Goal: Task Accomplishment & Management: Manage account settings

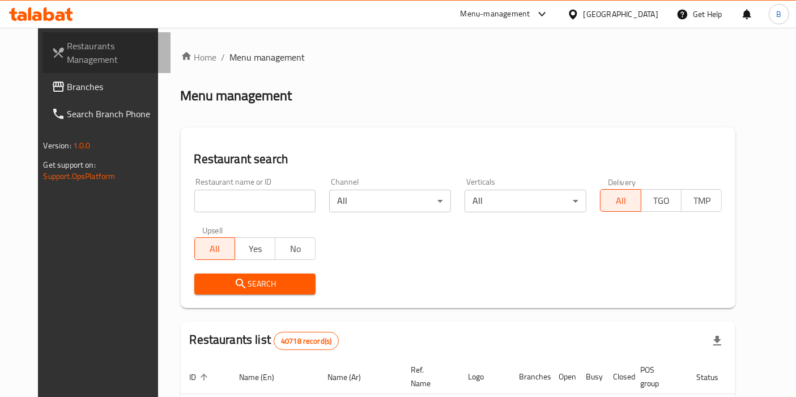
click at [67, 54] on span "Restaurants Management" at bounding box center [114, 52] width 95 height 27
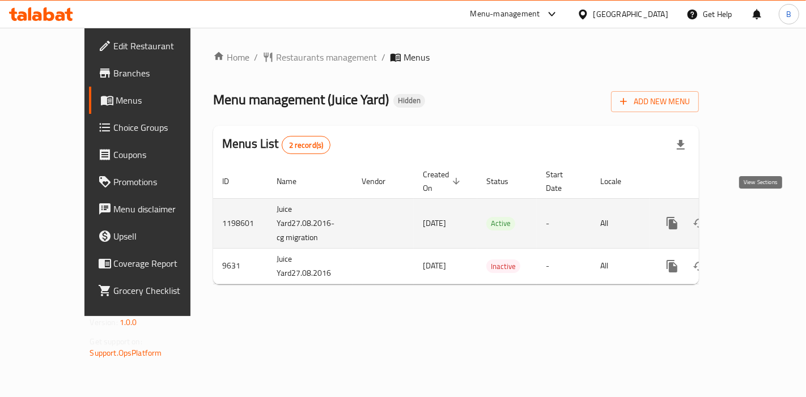
click at [754, 217] on icon "enhanced table" at bounding box center [754, 224] width 14 height 14
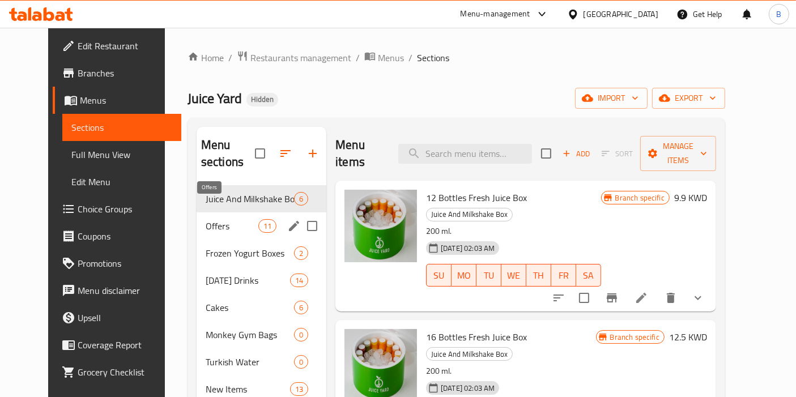
click at [214, 219] on span "Offers" at bounding box center [232, 226] width 53 height 14
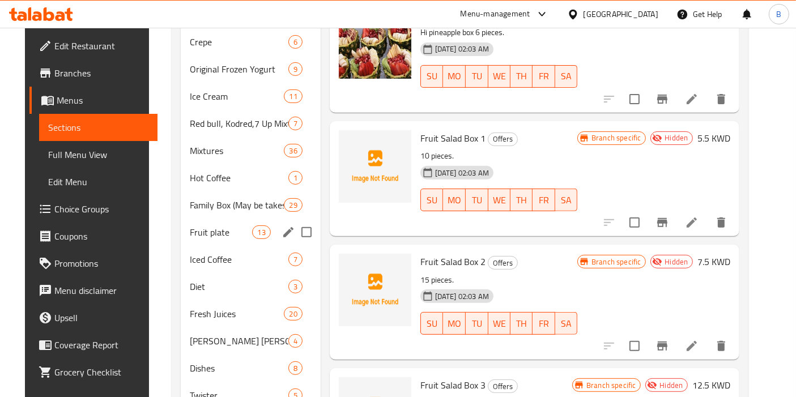
scroll to position [440, 0]
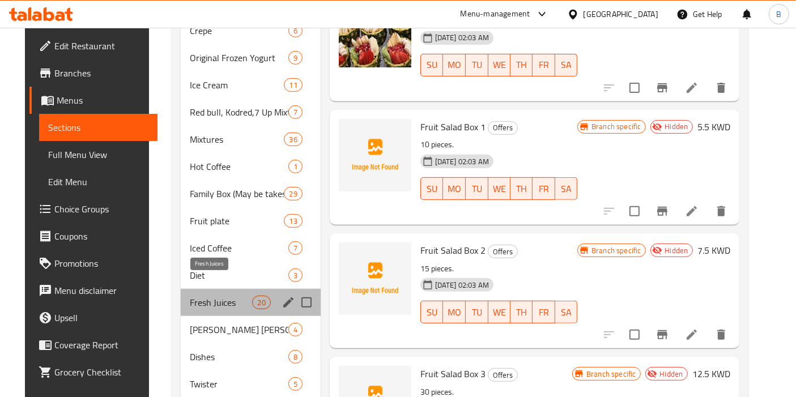
click at [213, 296] on span "Fresh Juices" at bounding box center [221, 303] width 62 height 14
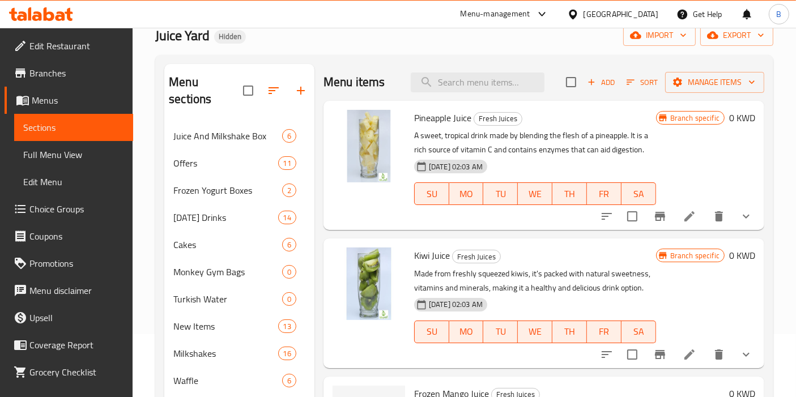
scroll to position [63, 0]
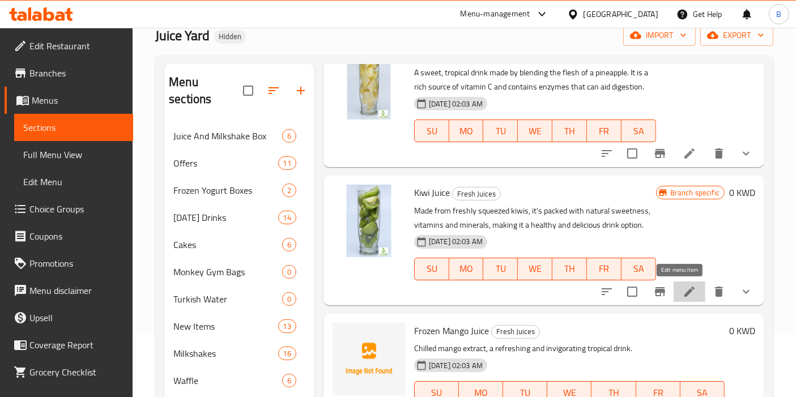
click at [683, 288] on icon at bounding box center [690, 292] width 14 height 14
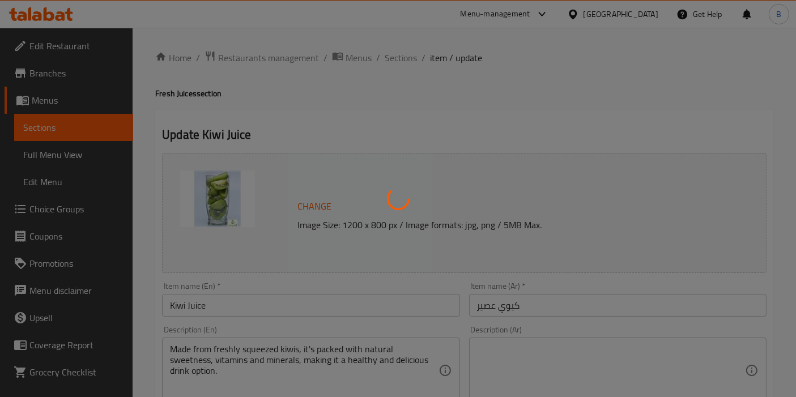
type input "إختيارك من الحجم"
type input "1"
type input "الإضافة المجانية"
type input "0"
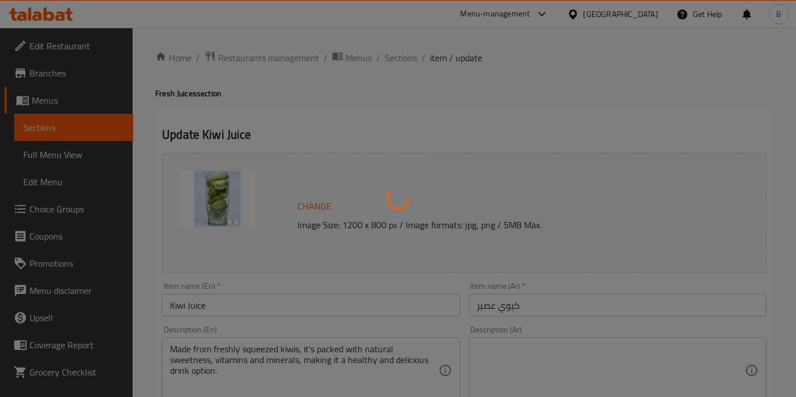
type input "1"
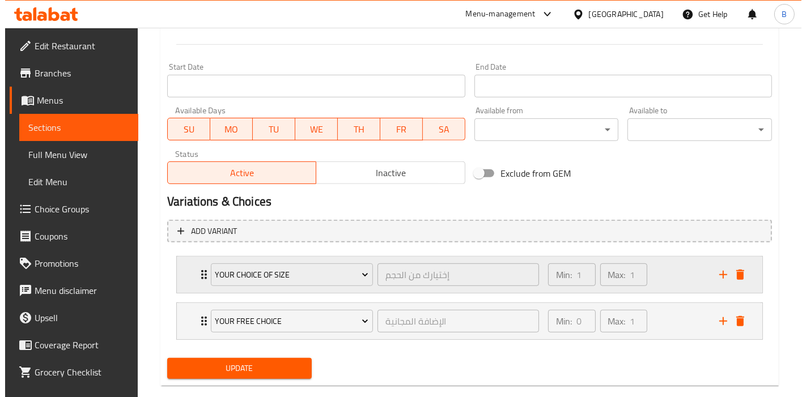
scroll to position [483, 0]
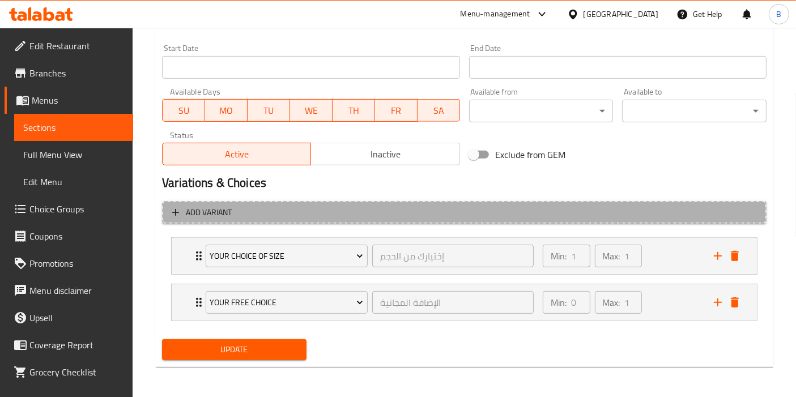
click at [302, 208] on span "Add variant" at bounding box center [464, 213] width 584 height 14
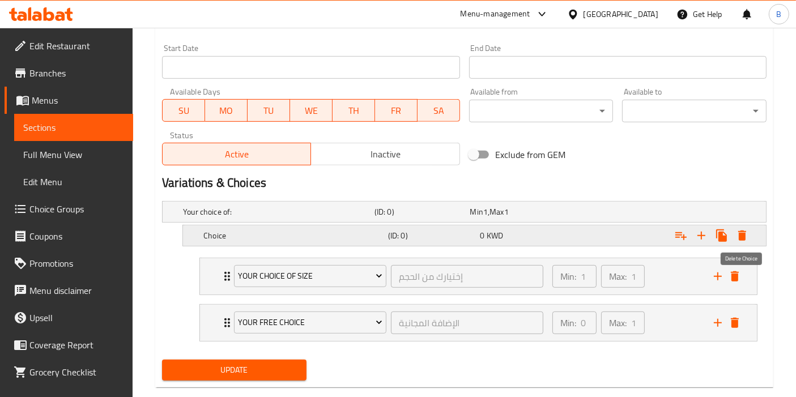
click at [747, 234] on icon "Expand" at bounding box center [743, 236] width 14 height 14
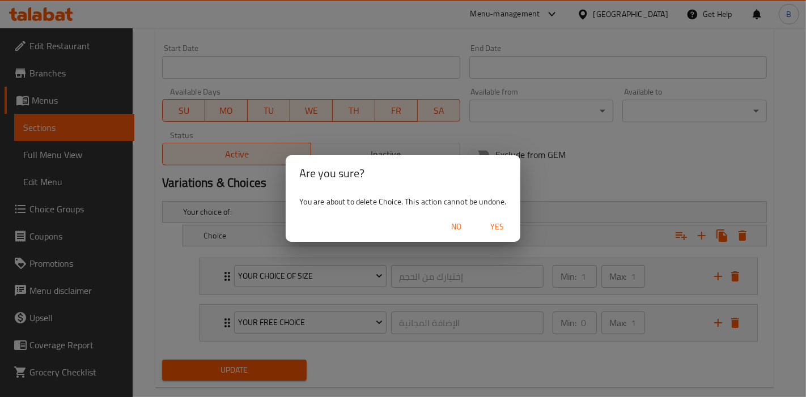
click at [502, 226] on span "Yes" at bounding box center [497, 227] width 27 height 14
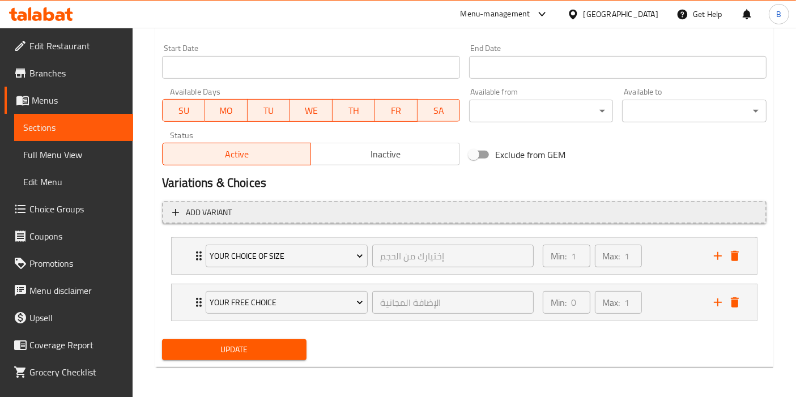
click at [176, 213] on icon "button" at bounding box center [175, 212] width 11 height 11
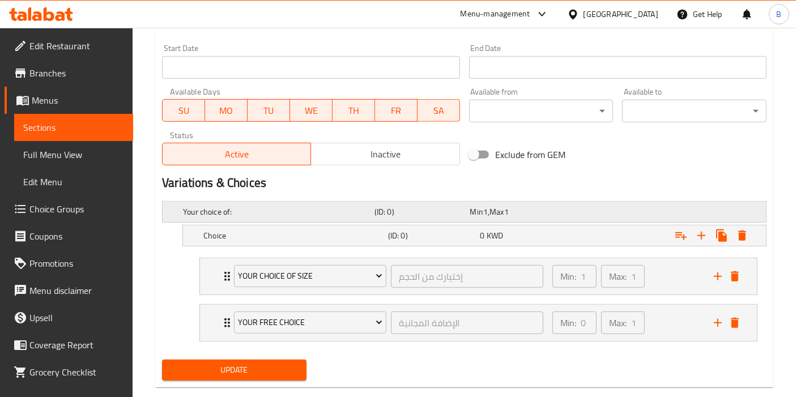
click at [358, 218] on div "Your choice of:" at bounding box center [277, 212] width 192 height 16
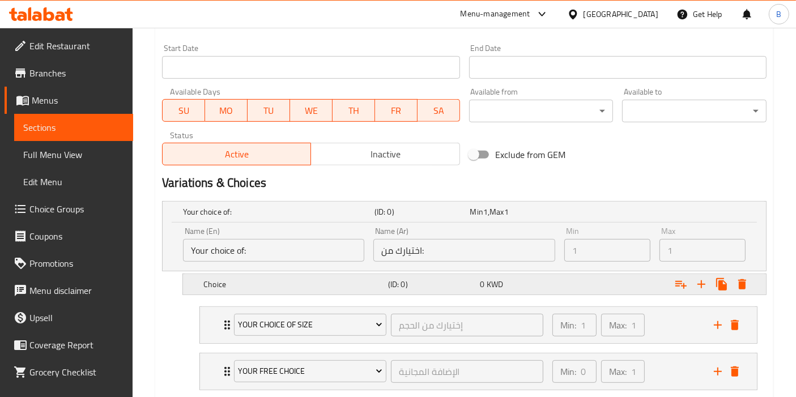
click at [343, 218] on h5 "Choice" at bounding box center [276, 211] width 187 height 11
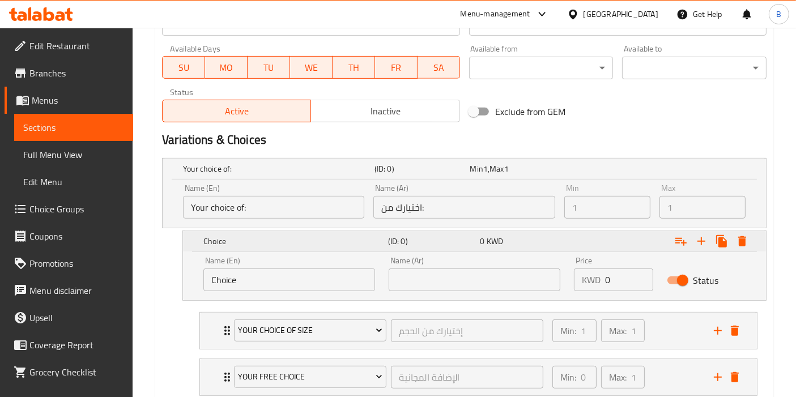
scroll to position [546, 0]
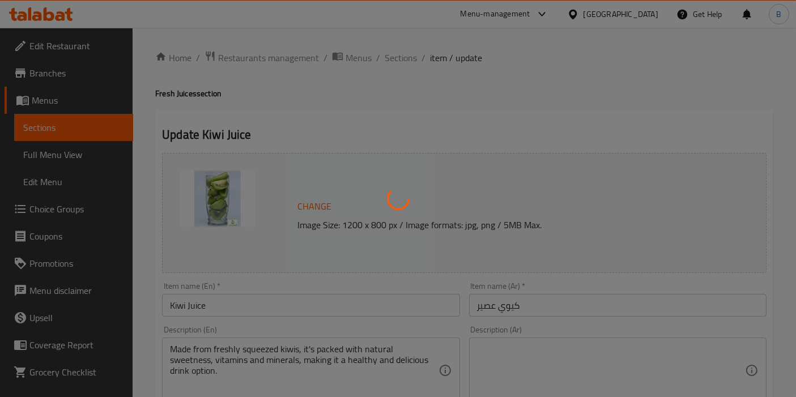
type input "إختيارك من الحجم"
type input "1"
type input "الإضافة المجانية"
type input "0"
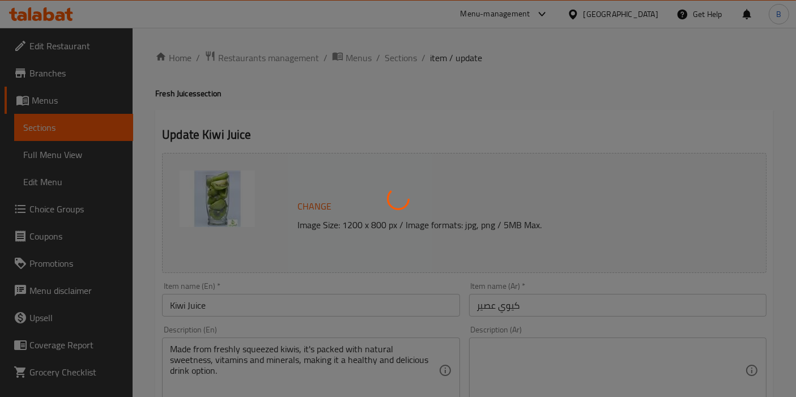
type input "1"
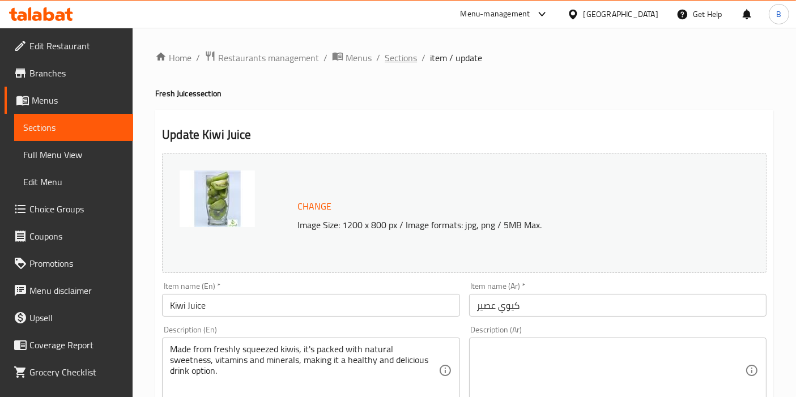
click at [403, 60] on span "Sections" at bounding box center [401, 58] width 32 height 14
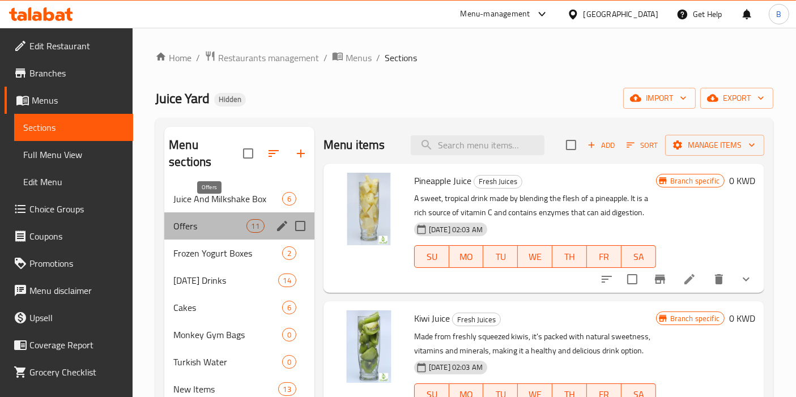
click at [218, 219] on span "Offers" at bounding box center [209, 226] width 73 height 14
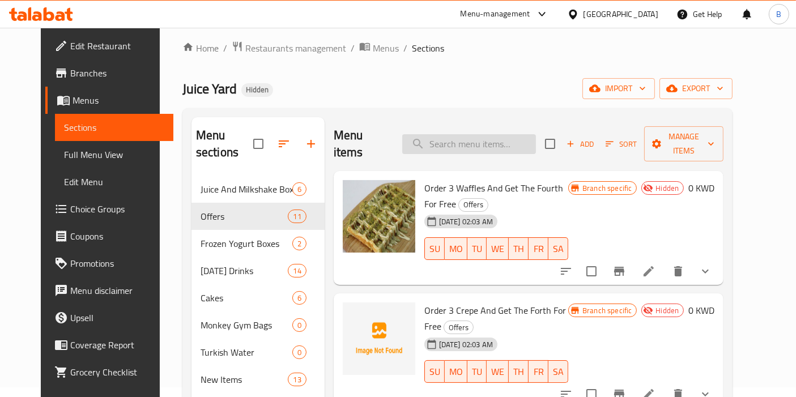
click at [437, 134] on input "search" at bounding box center [469, 144] width 134 height 20
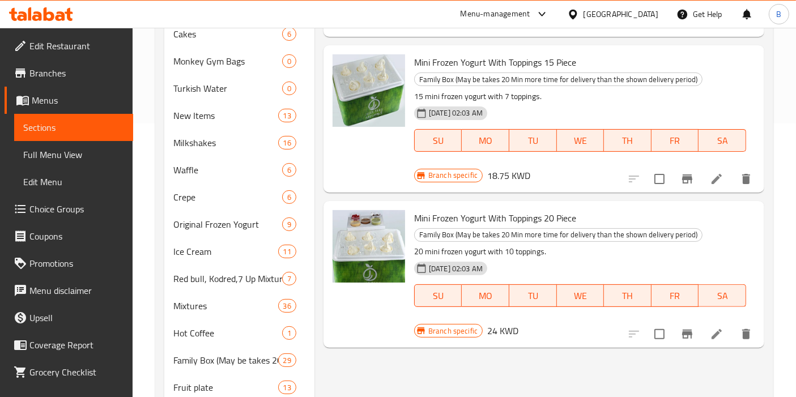
scroll to position [325, 0]
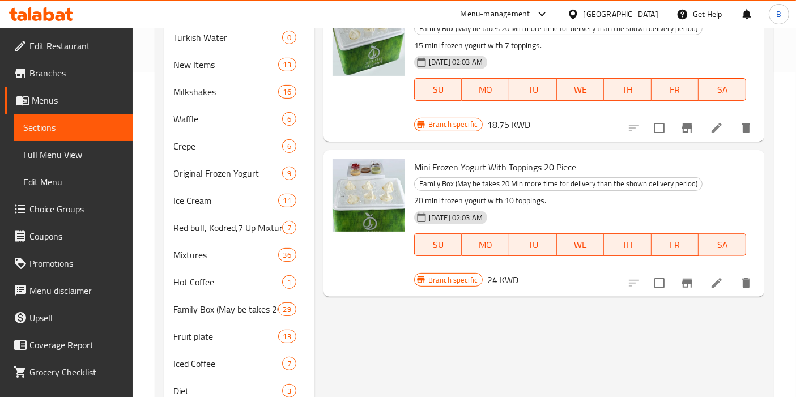
type input "mini fro"
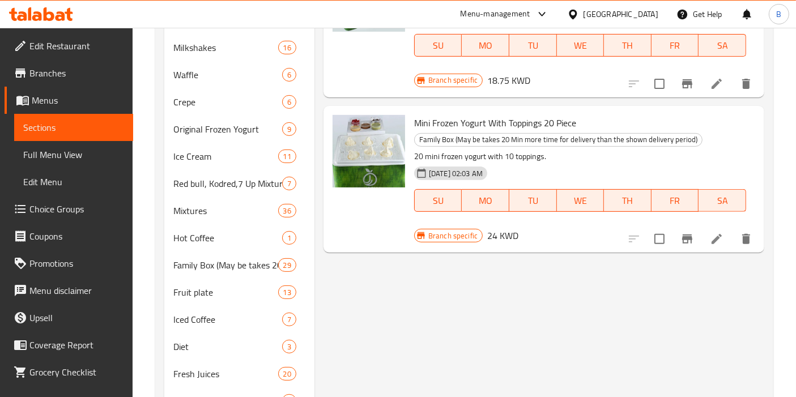
scroll to position [388, 0]
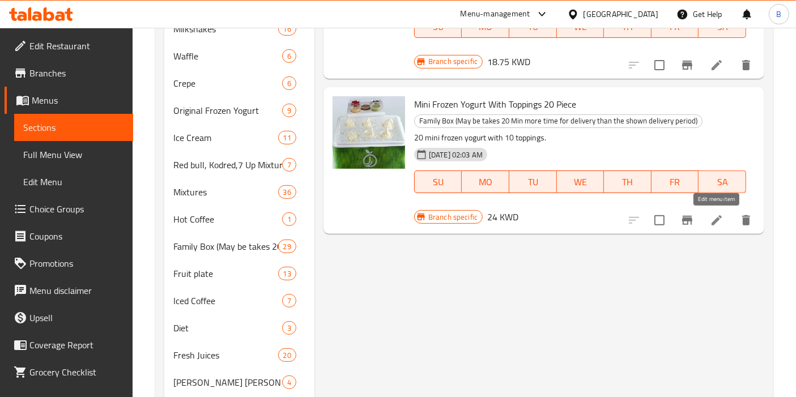
click at [712, 222] on icon at bounding box center [717, 221] width 14 height 14
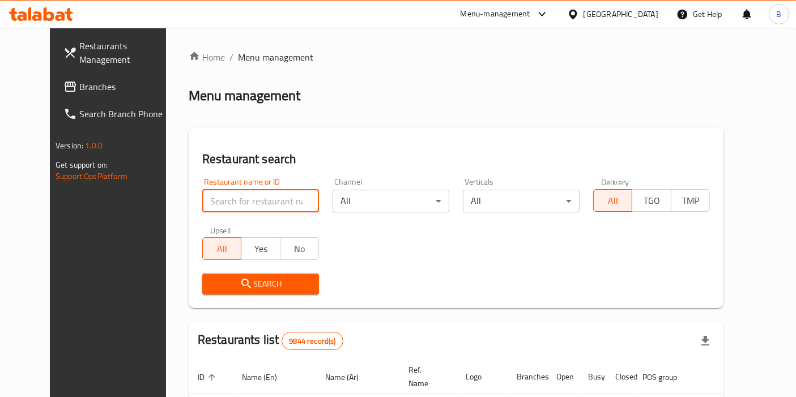
click at [266, 207] on input "search" at bounding box center [260, 201] width 117 height 23
type input "juice yard"
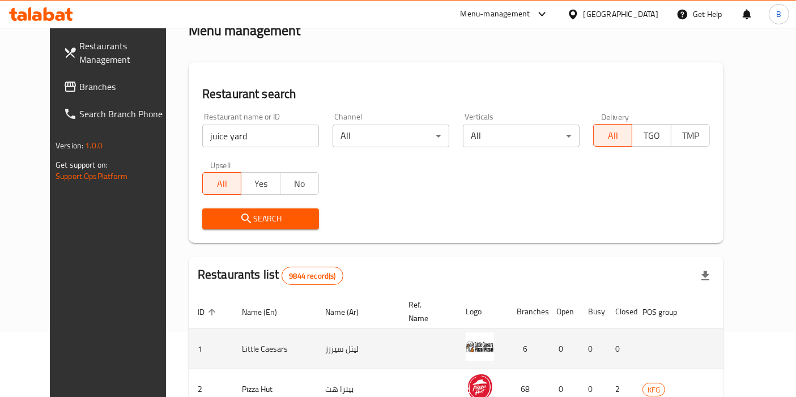
scroll to position [189, 0]
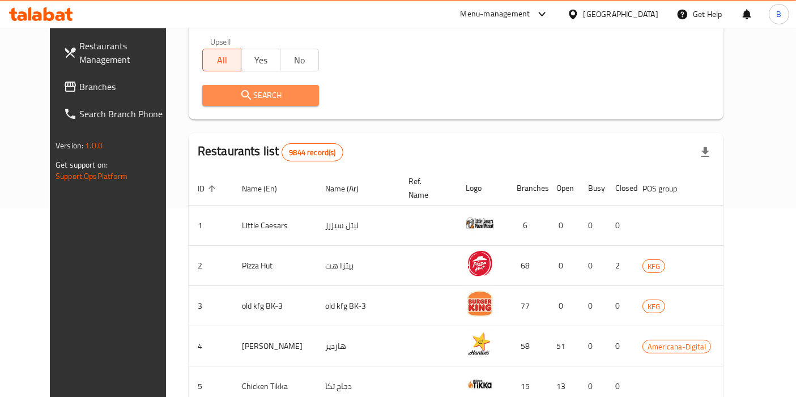
click at [236, 99] on span "Search" at bounding box center [260, 95] width 99 height 14
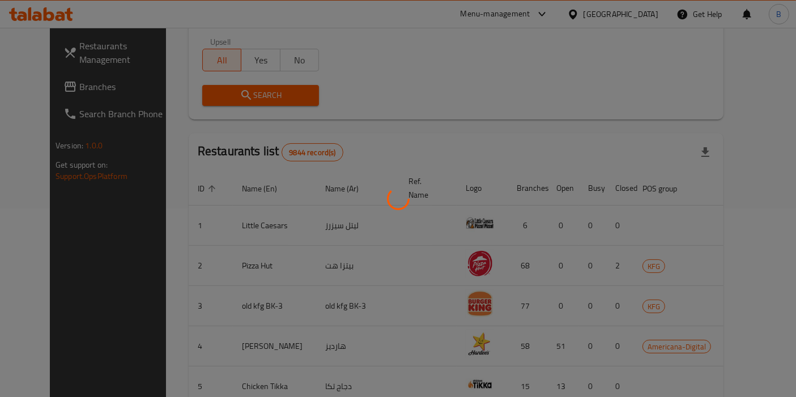
scroll to position [86, 0]
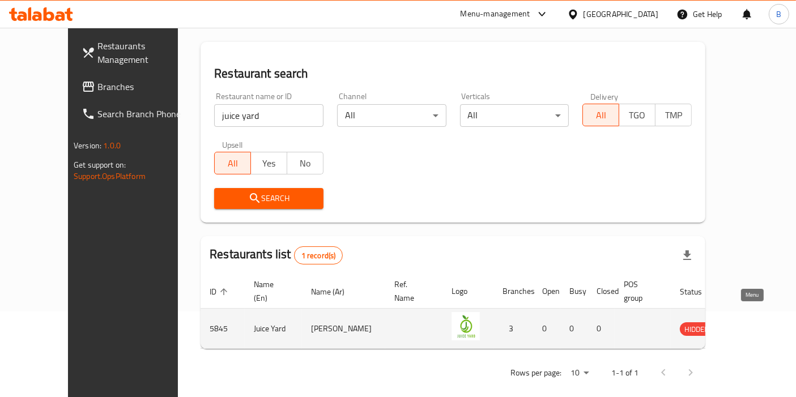
click at [759, 322] on link "enhanced table" at bounding box center [750, 329] width 21 height 14
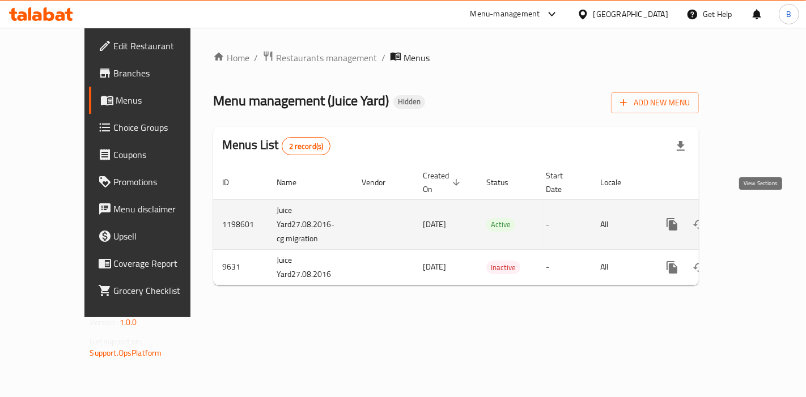
click at [758, 219] on icon "enhanced table" at bounding box center [754, 224] width 10 height 10
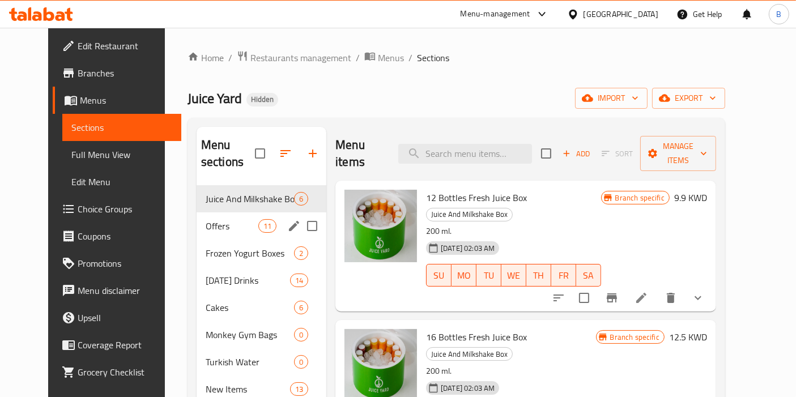
click at [206, 219] on span "Offers" at bounding box center [232, 226] width 53 height 14
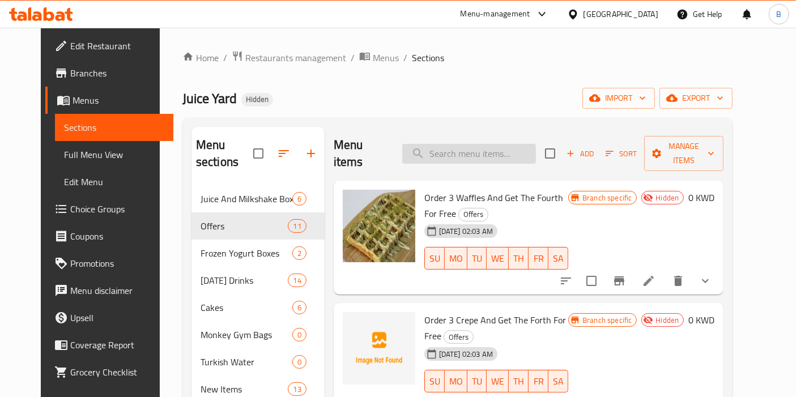
click at [443, 144] on input "search" at bounding box center [469, 154] width 134 height 20
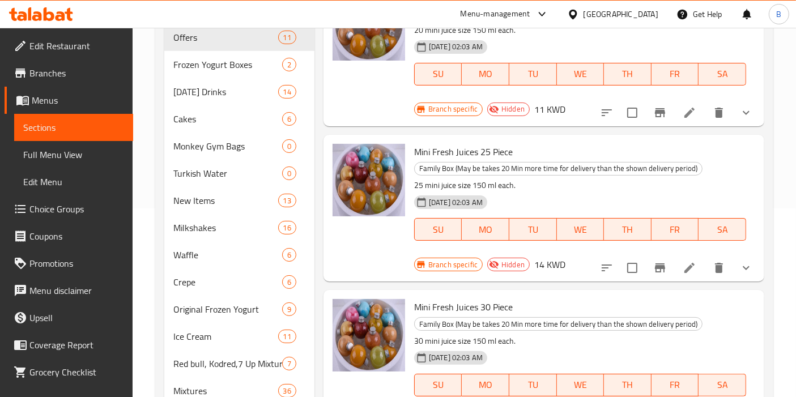
scroll to position [440, 0]
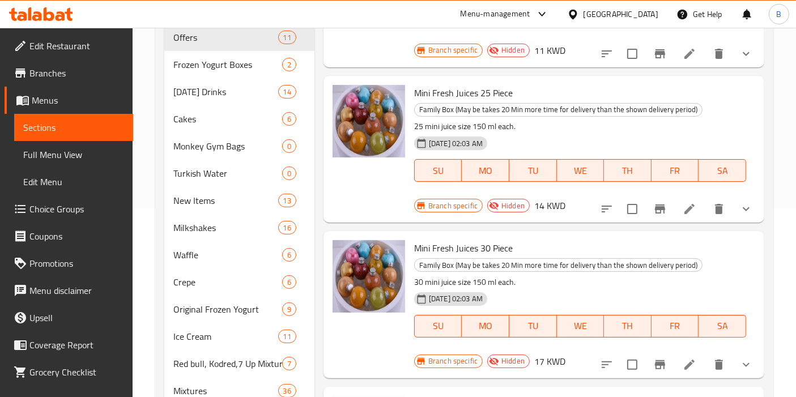
type input "mini"
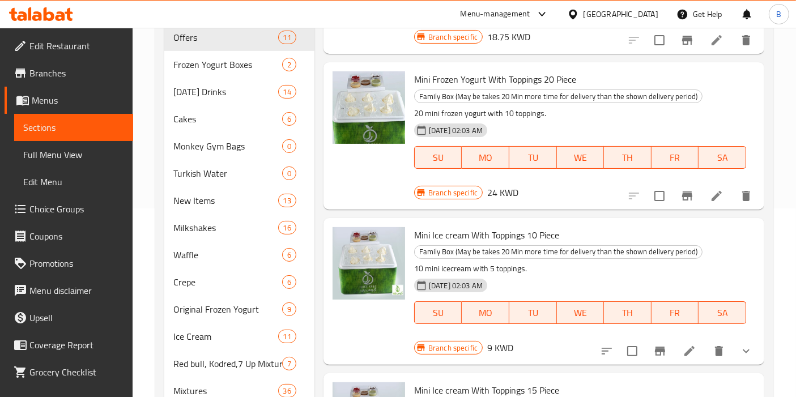
scroll to position [2015, 0]
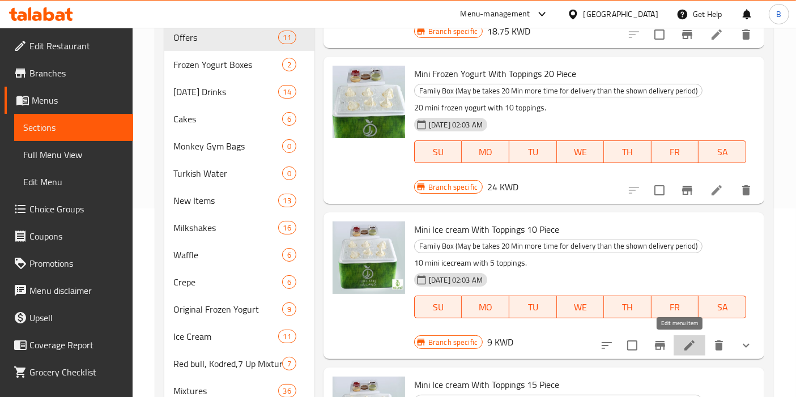
click at [683, 339] on icon at bounding box center [690, 346] width 14 height 14
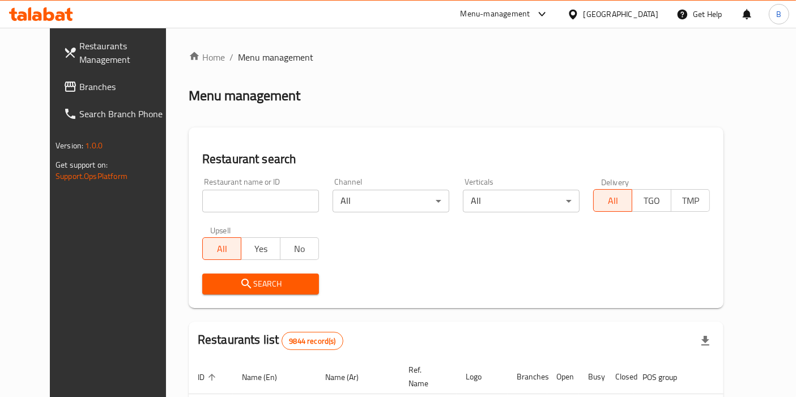
click at [256, 206] on input "search" at bounding box center [260, 201] width 117 height 23
type input "juice yard"
click at [266, 286] on span "Search" at bounding box center [260, 284] width 99 height 14
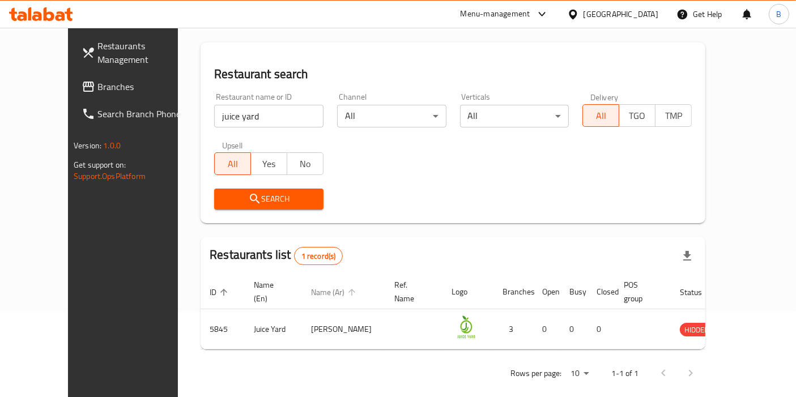
scroll to position [86, 0]
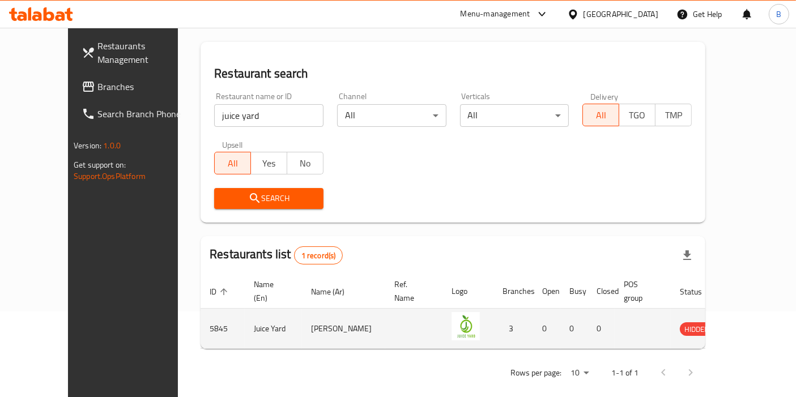
click at [385, 319] on td "enhanced table" at bounding box center [413, 329] width 57 height 40
click at [748, 325] on icon "enhanced table" at bounding box center [746, 330] width 12 height 10
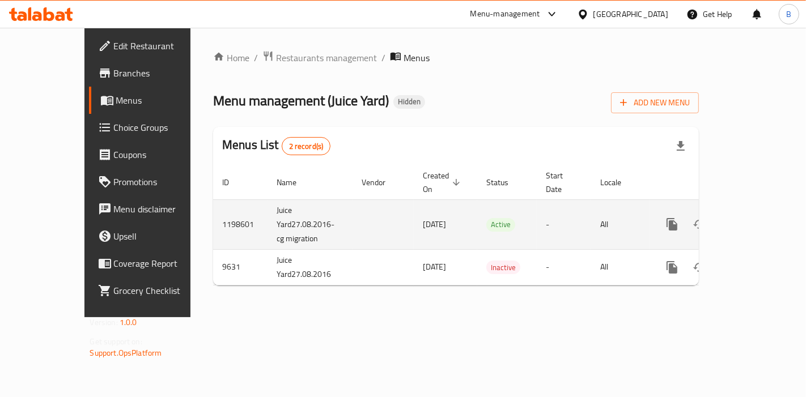
click at [353, 214] on td "enhanced table" at bounding box center [383, 225] width 61 height 50
click at [759, 218] on icon "enhanced table" at bounding box center [754, 225] width 14 height 14
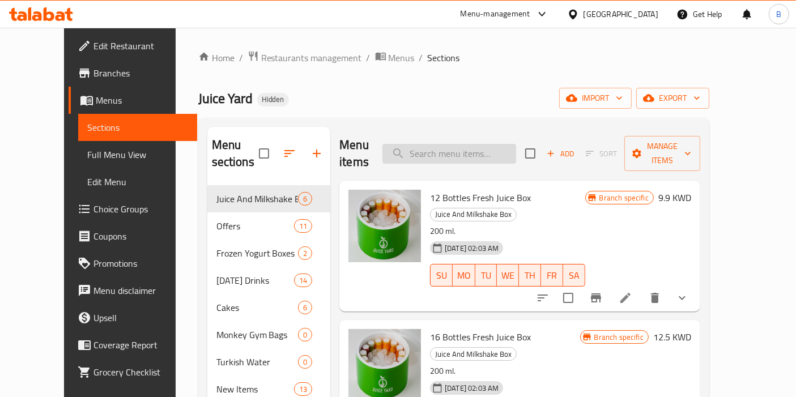
click at [431, 150] on input "search" at bounding box center [450, 154] width 134 height 20
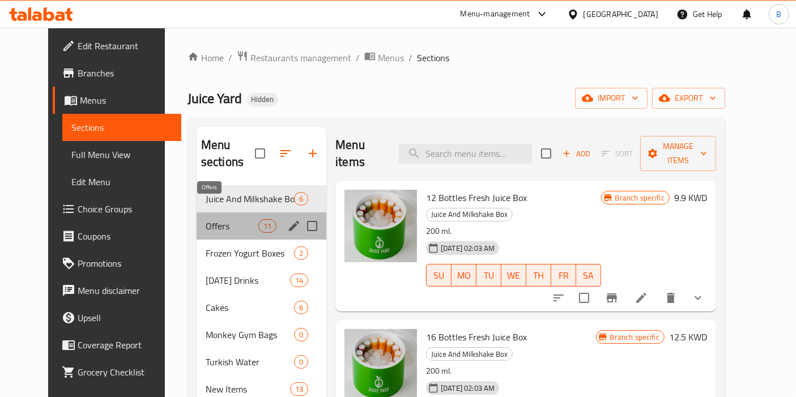
drag, startPoint x: 193, startPoint y: 214, endPoint x: 198, endPoint y: 211, distance: 6.1
click at [206, 219] on span "Offers" at bounding box center [232, 226] width 53 height 14
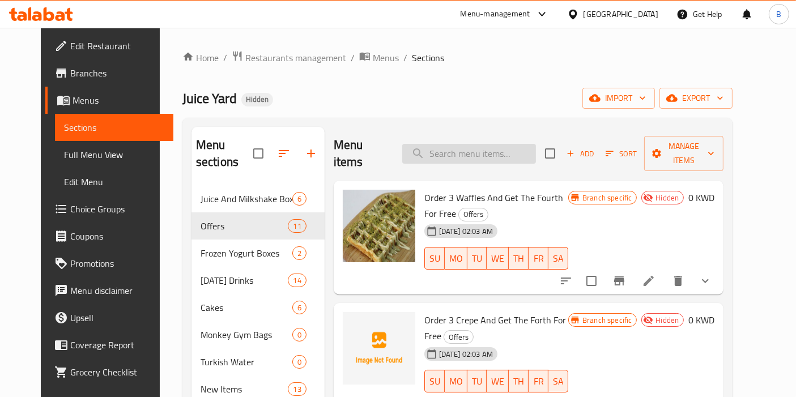
click at [456, 144] on input "search" at bounding box center [469, 154] width 134 height 20
type input "without"
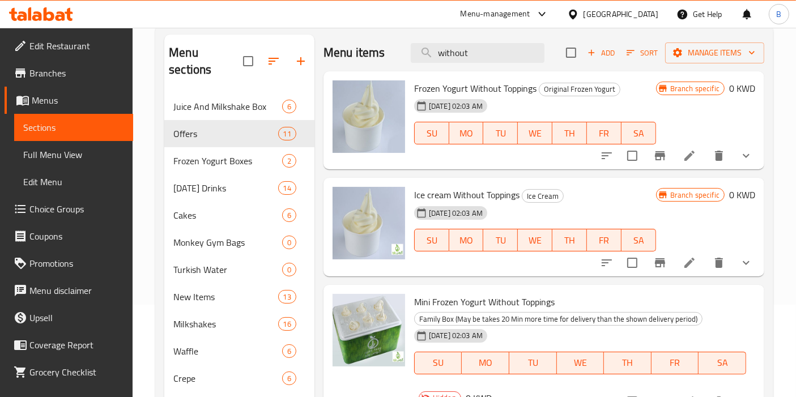
scroll to position [73, 0]
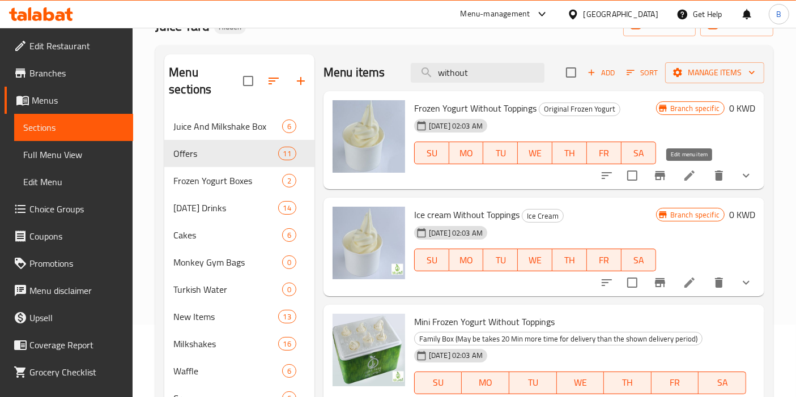
click at [690, 173] on icon at bounding box center [690, 176] width 10 height 10
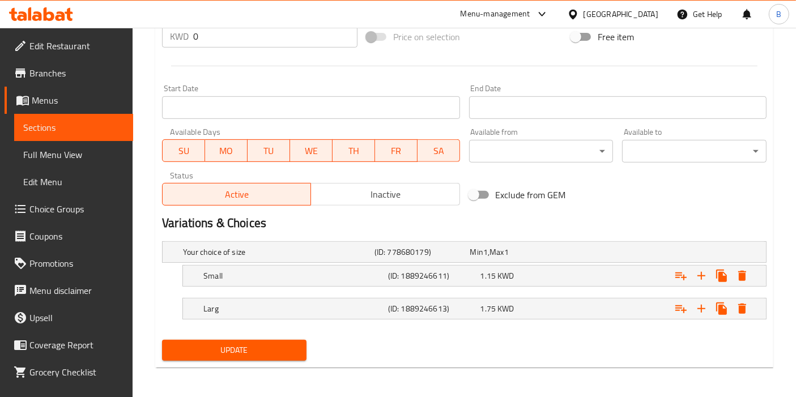
scroll to position [443, 0]
click at [292, 258] on h5 "Small" at bounding box center [276, 252] width 187 height 11
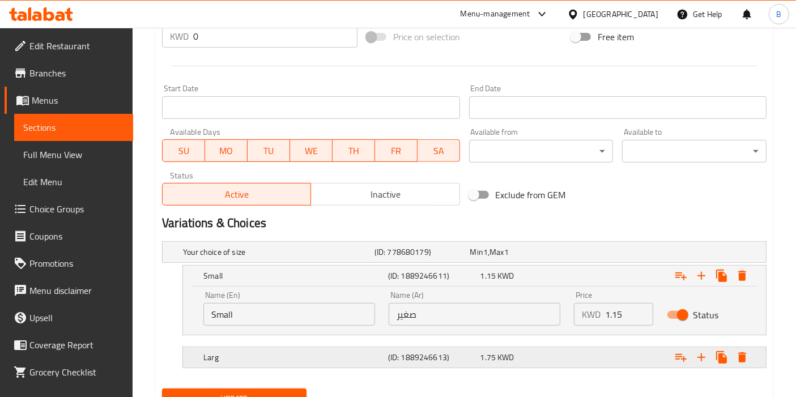
click at [261, 258] on h5 "Larg" at bounding box center [276, 252] width 187 height 11
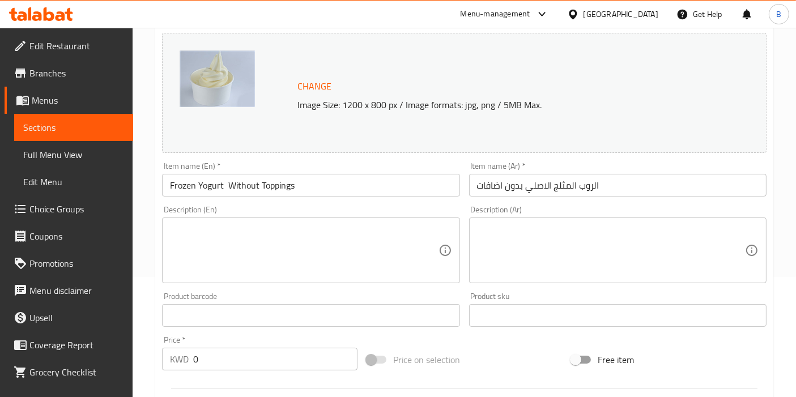
scroll to position [0, 0]
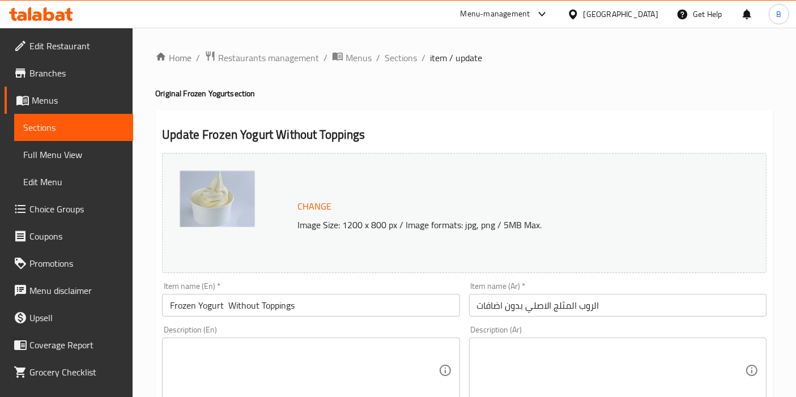
click at [526, 12] on div "Menu-management" at bounding box center [496, 14] width 70 height 14
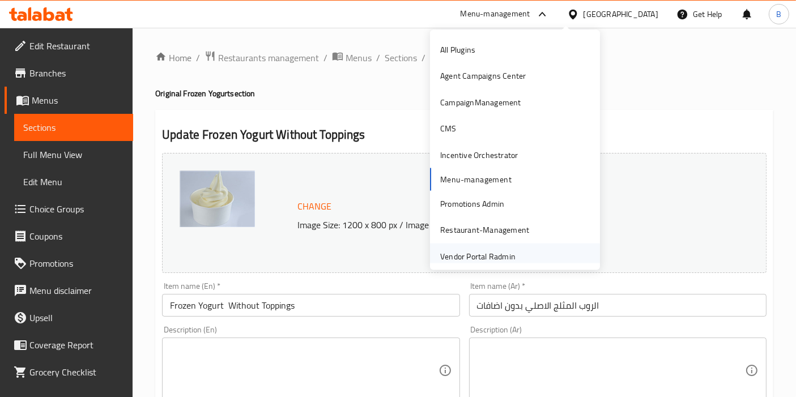
click at [478, 260] on div "Vendor Portal Radmin" at bounding box center [477, 256] width 75 height 12
